Goal: Navigation & Orientation: Find specific page/section

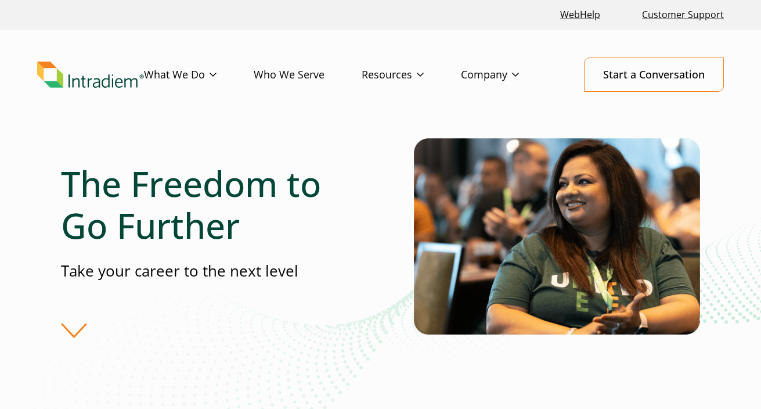
click at [113, 84] on img "Link to homepage of Intradiem" at bounding box center [90, 75] width 107 height 26
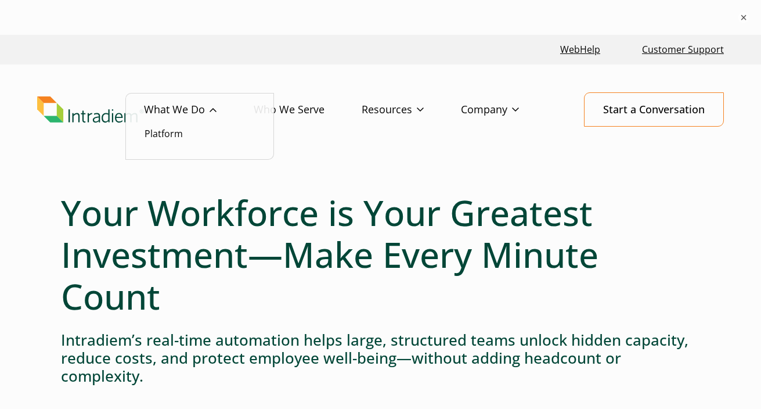
click at [202, 111] on link "What We Do" at bounding box center [199, 110] width 110 height 34
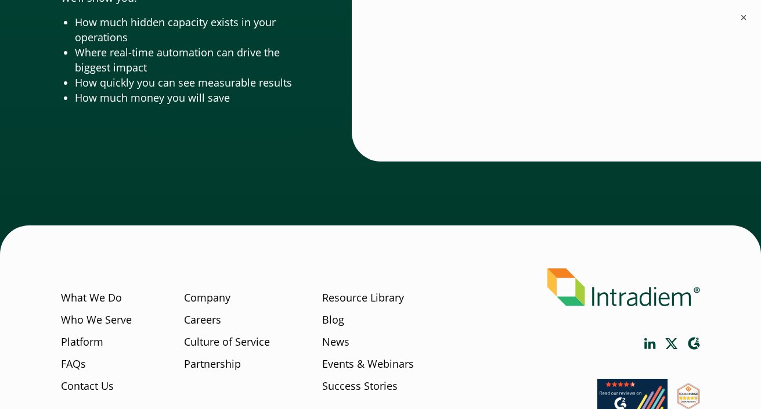
scroll to position [4029, 0]
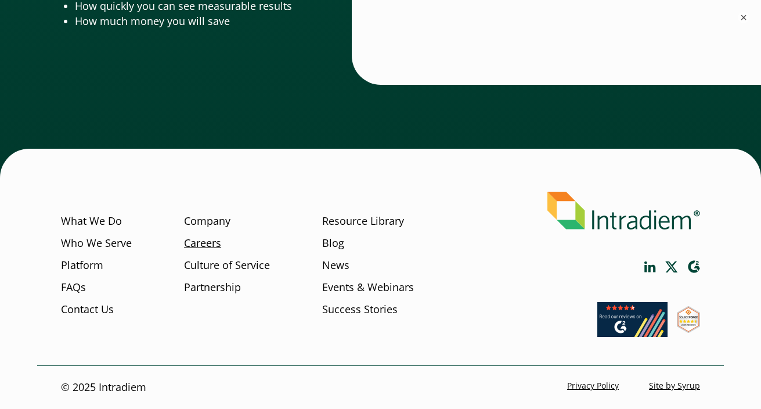
click at [212, 241] on link "Careers" at bounding box center [202, 242] width 37 height 15
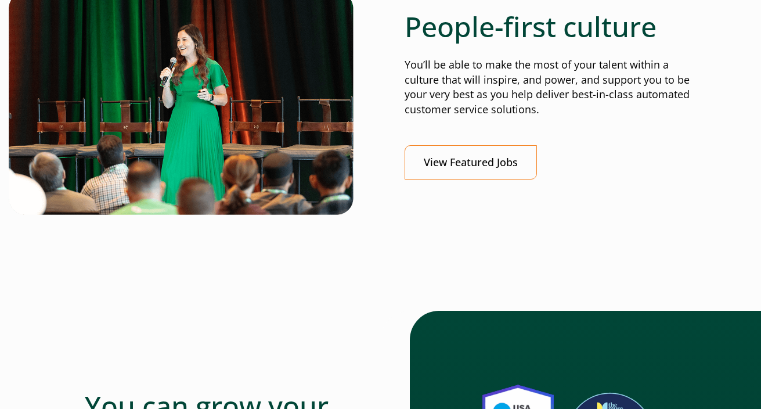
scroll to position [428, 0]
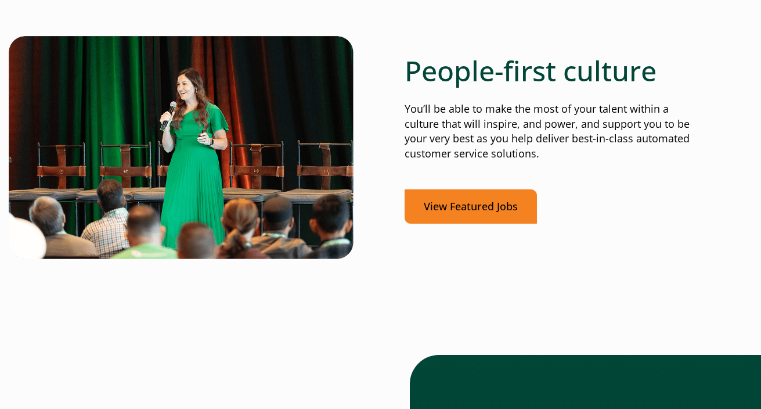
click at [479, 214] on link "View Featured Jobs" at bounding box center [470, 206] width 132 height 34
